Goal: Information Seeking & Learning: Understand process/instructions

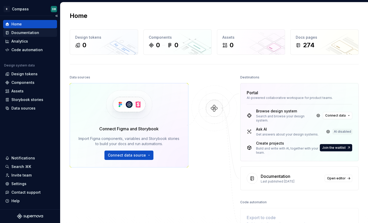
click at [24, 32] on div "Documentation" at bounding box center [25, 32] width 28 height 5
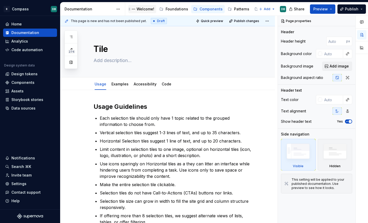
click at [143, 10] on div "Welcome!" at bounding box center [146, 8] width 18 height 5
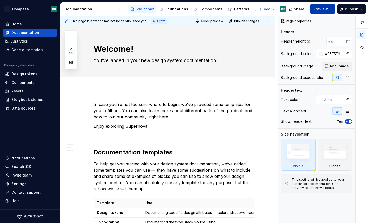
click at [322, 10] on span "Preview" at bounding box center [320, 8] width 15 height 5
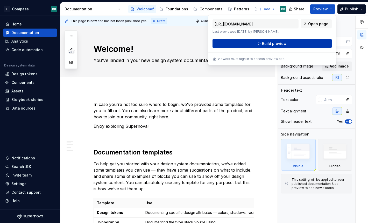
click at [272, 44] on span "Build preview" at bounding box center [274, 43] width 25 height 5
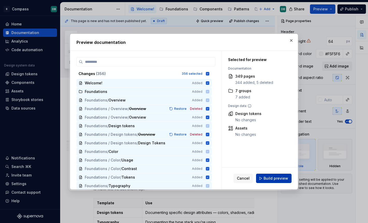
click at [277, 177] on span "Build preview" at bounding box center [275, 177] width 25 height 5
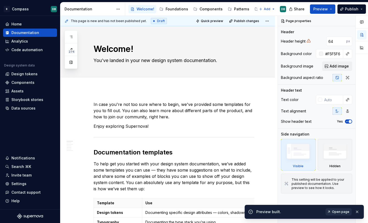
click at [339, 211] on span "Open page" at bounding box center [340, 211] width 17 height 4
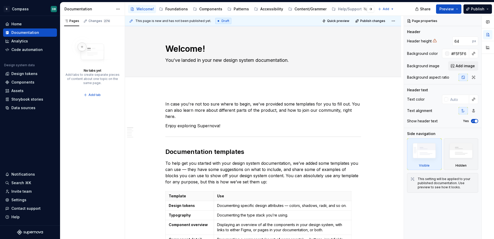
type textarea "*"
